Goal: Information Seeking & Learning: Learn about a topic

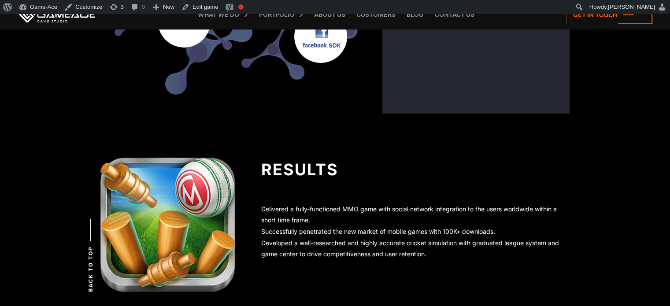
scroll to position [2940, 0]
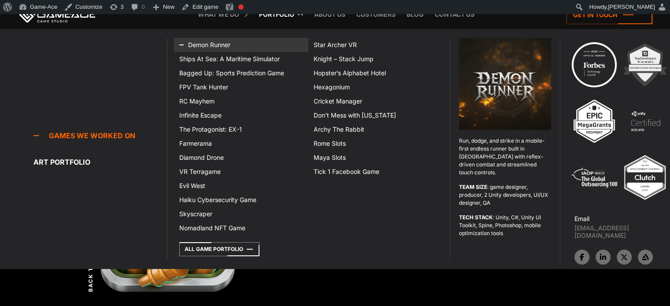
click at [207, 49] on link "Demon Runner" at bounding box center [241, 45] width 134 height 14
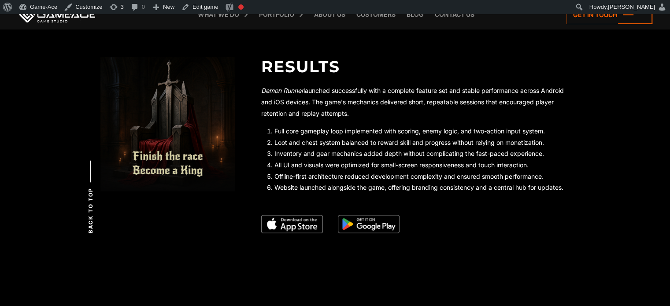
scroll to position [1610, 0]
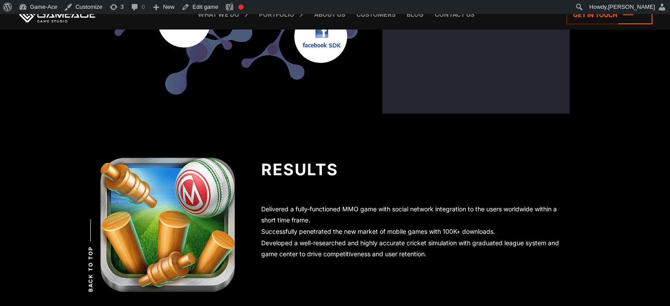
drag, startPoint x: 309, startPoint y: 220, endPoint x: 262, endPoint y: 208, distance: 48.1
click at [262, 208] on li "Delivered a fully-functioned MMO game with social network integration to the us…" at bounding box center [415, 214] width 308 height 22
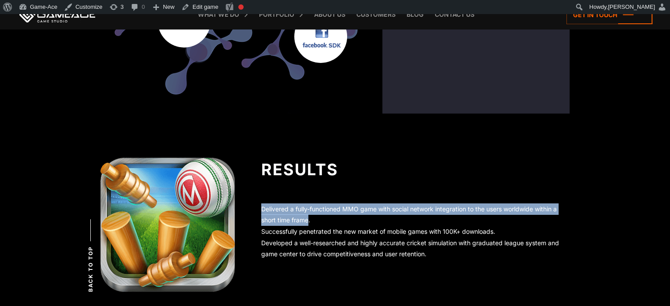
drag, startPoint x: 260, startPoint y: 207, endPoint x: 308, endPoint y: 221, distance: 50.4
click at [308, 221] on div "Results Delivered a fully-functioned MMO game with social network integration t…" at bounding box center [402, 212] width 335 height 109
copy li "Delivered a fully-functioned MMO game with social network integration to the us…"
click at [199, 7] on link "Edit game" at bounding box center [200, 7] width 44 height 14
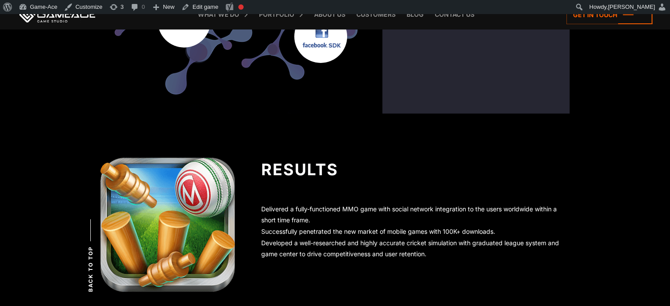
click at [444, 173] on div "Results" at bounding box center [415, 170] width 308 height 24
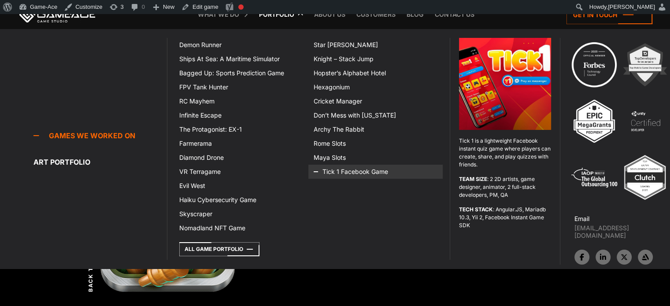
click at [328, 170] on icon at bounding box center [324, 172] width 21 height 14
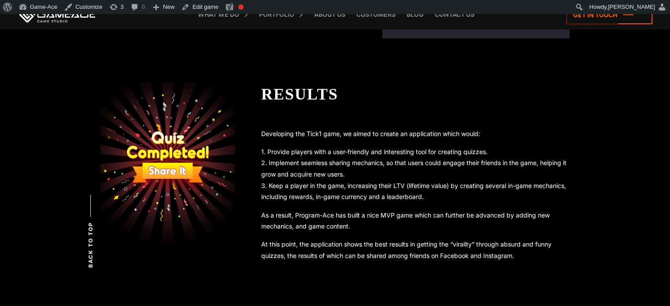
scroll to position [1473, 0]
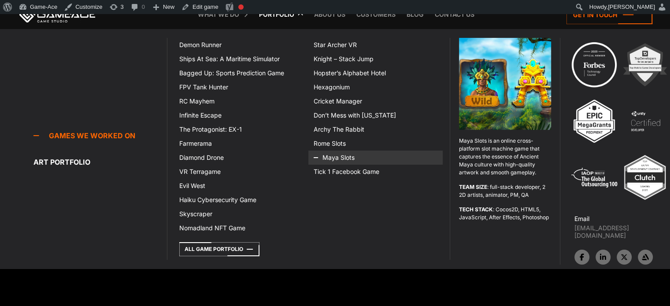
click at [326, 158] on icon at bounding box center [324, 158] width 21 height 14
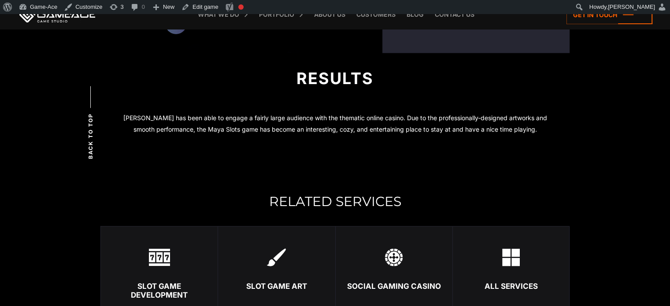
scroll to position [1743, 0]
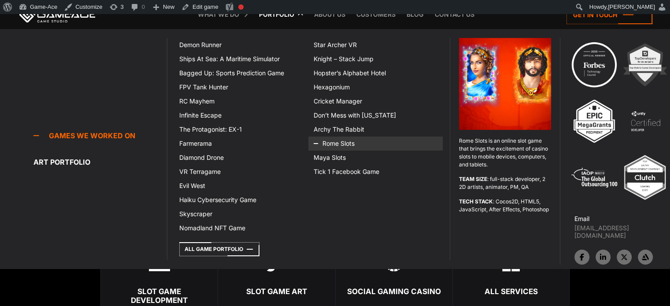
click at [335, 141] on link "Rome Slots" at bounding box center [375, 144] width 134 height 14
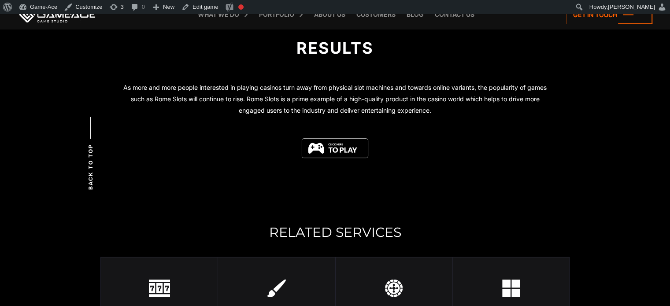
scroll to position [1775, 0]
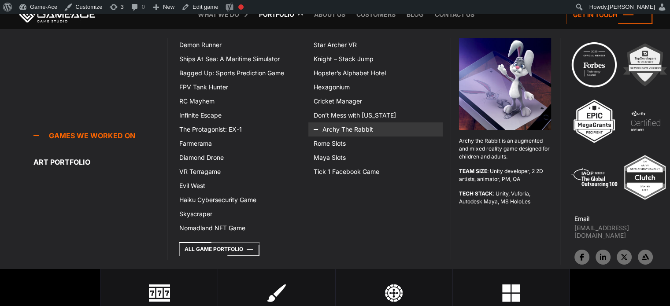
click at [326, 130] on icon at bounding box center [324, 129] width 21 height 14
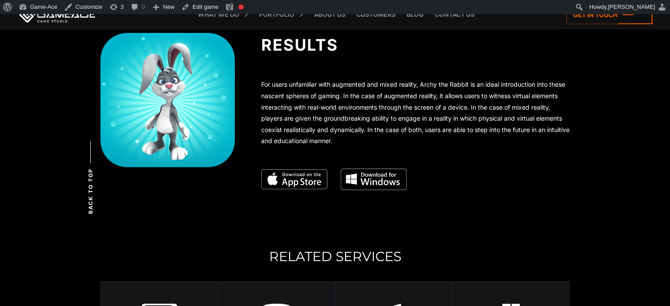
scroll to position [2265, 0]
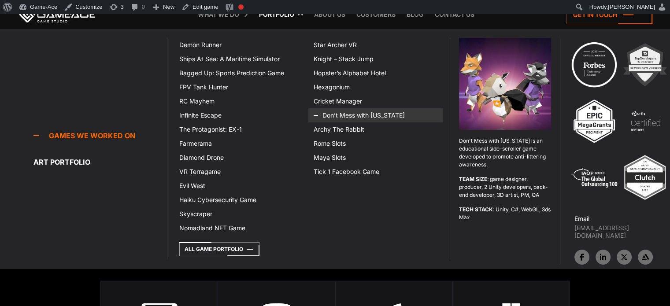
click at [335, 118] on link "Don’t Mess with [US_STATE]" at bounding box center [375, 115] width 134 height 14
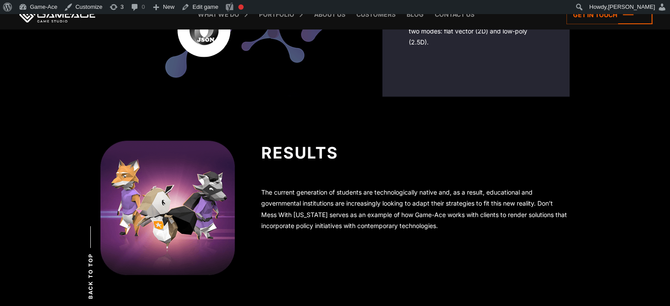
scroll to position [1852, 0]
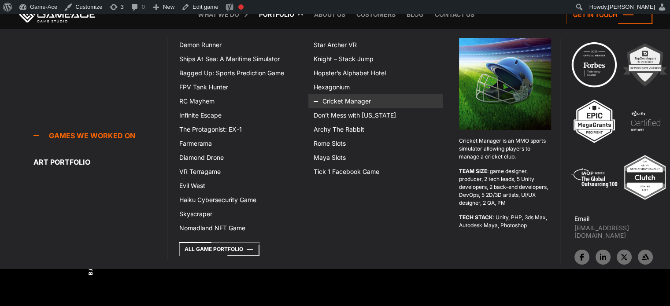
click at [338, 98] on link "Cricket Manager" at bounding box center [375, 101] width 134 height 14
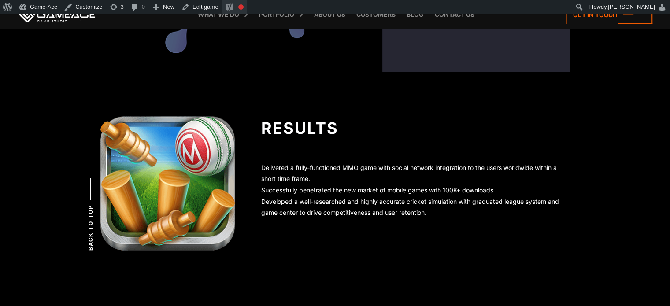
scroll to position [2978, 0]
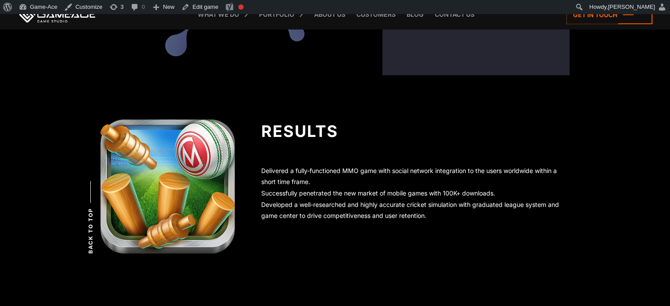
drag, startPoint x: 355, startPoint y: 206, endPoint x: 256, endPoint y: 207, distance: 98.6
click at [256, 207] on div "Results Delivered a fully-functioned MMO game with social network integration t…" at bounding box center [402, 173] width 335 height 109
copy li "Developed a well-researched an"
click at [201, 7] on link "Edit game" at bounding box center [200, 7] width 44 height 14
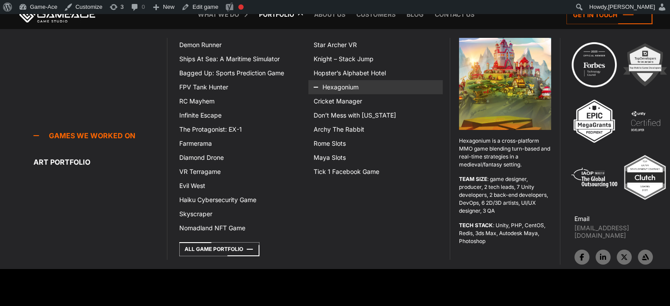
click at [321, 84] on icon at bounding box center [324, 87] width 21 height 14
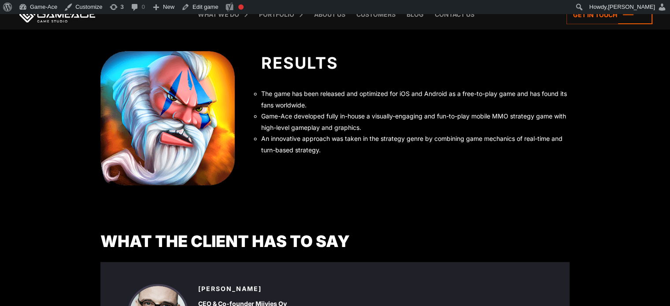
scroll to position [3809, 0]
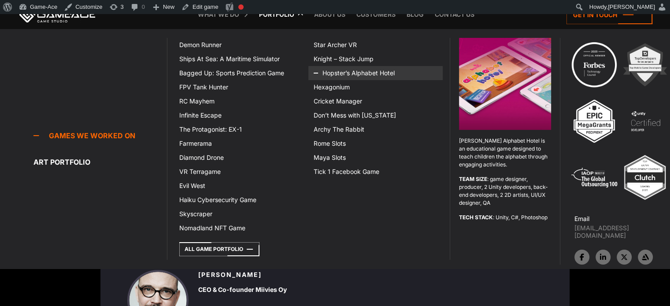
click at [334, 74] on icon at bounding box center [324, 73] width 21 height 14
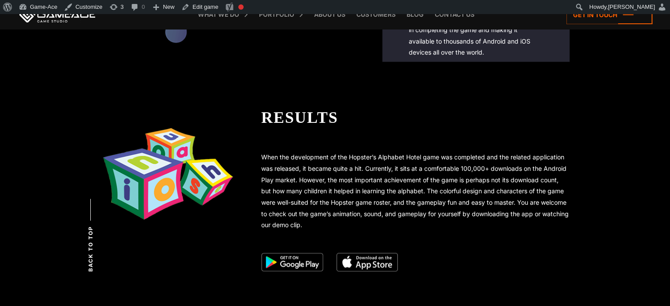
scroll to position [1522, 0]
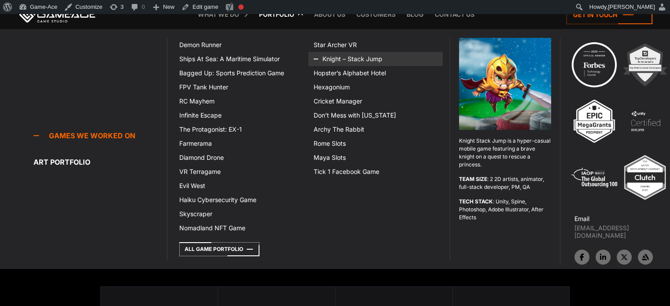
click at [328, 62] on icon at bounding box center [324, 59] width 21 height 14
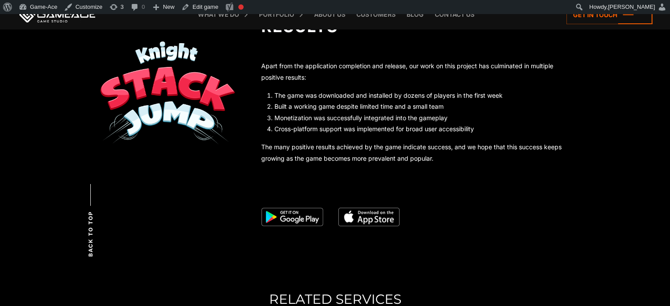
scroll to position [2342, 0]
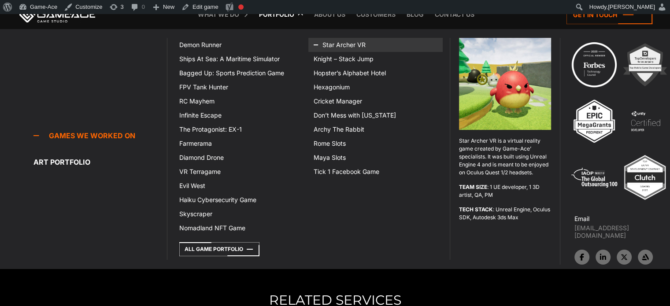
click at [328, 38] on icon at bounding box center [324, 45] width 21 height 14
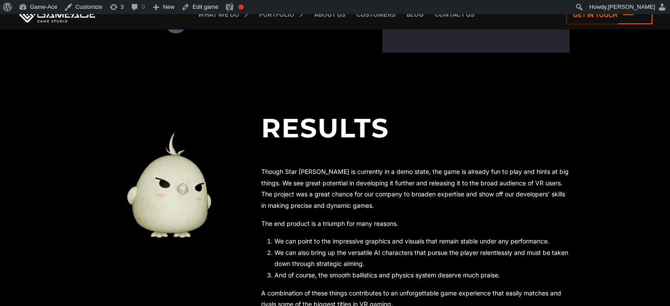
scroll to position [2934, 0]
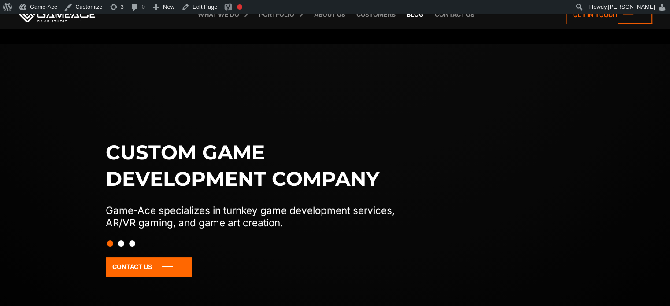
click at [417, 17] on link "Blog" at bounding box center [415, 14] width 26 height 29
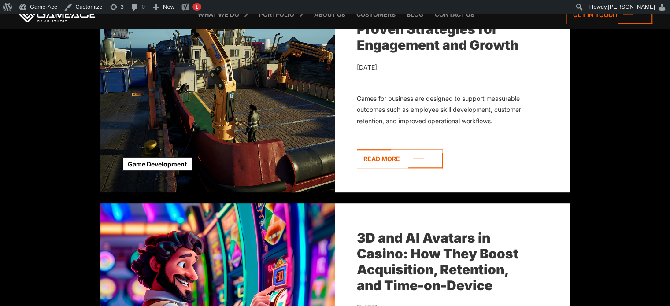
scroll to position [388, 0]
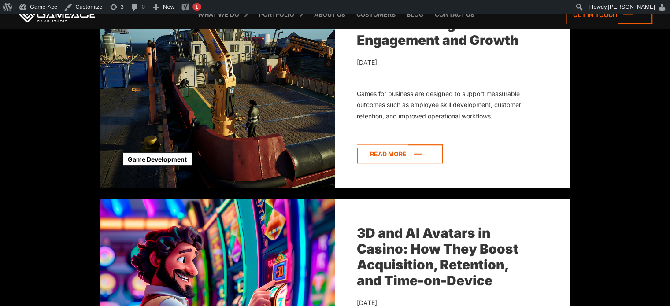
click at [391, 155] on icon at bounding box center [400, 153] width 86 height 19
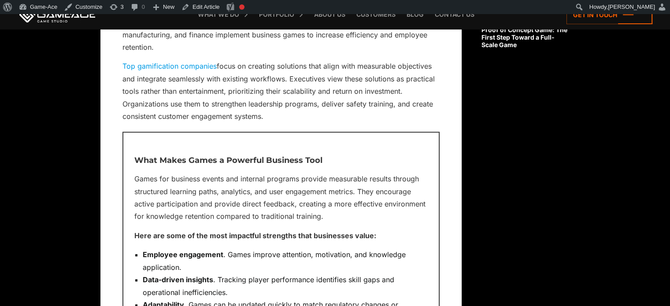
scroll to position [864, 0]
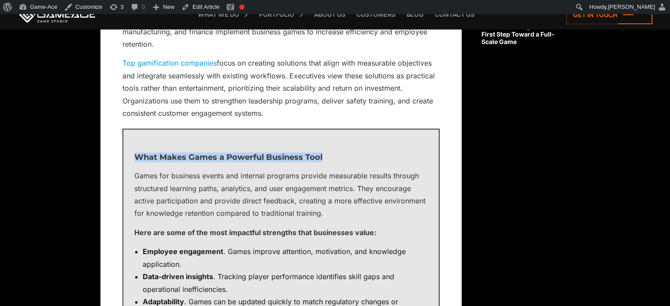
drag, startPoint x: 0, startPoint y: 0, endPoint x: 129, endPoint y: 158, distance: 204.0
click at [129, 158] on div "What Makes Games a Powerful Business Tool Games for business events and interna…" at bounding box center [280, 281] width 317 height 305
copy h3 "What Makes Games a Powerful Business Tool"
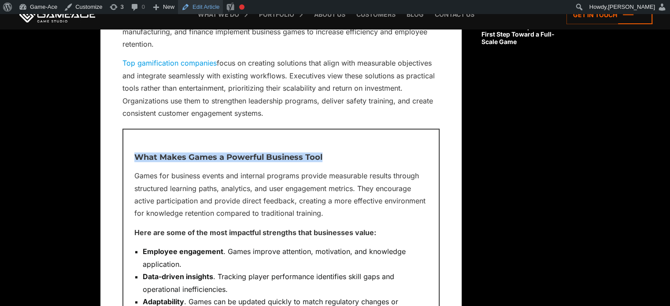
click at [204, 11] on link "Edit Article" at bounding box center [200, 7] width 45 height 14
